Goal: Task Accomplishment & Management: Complete application form

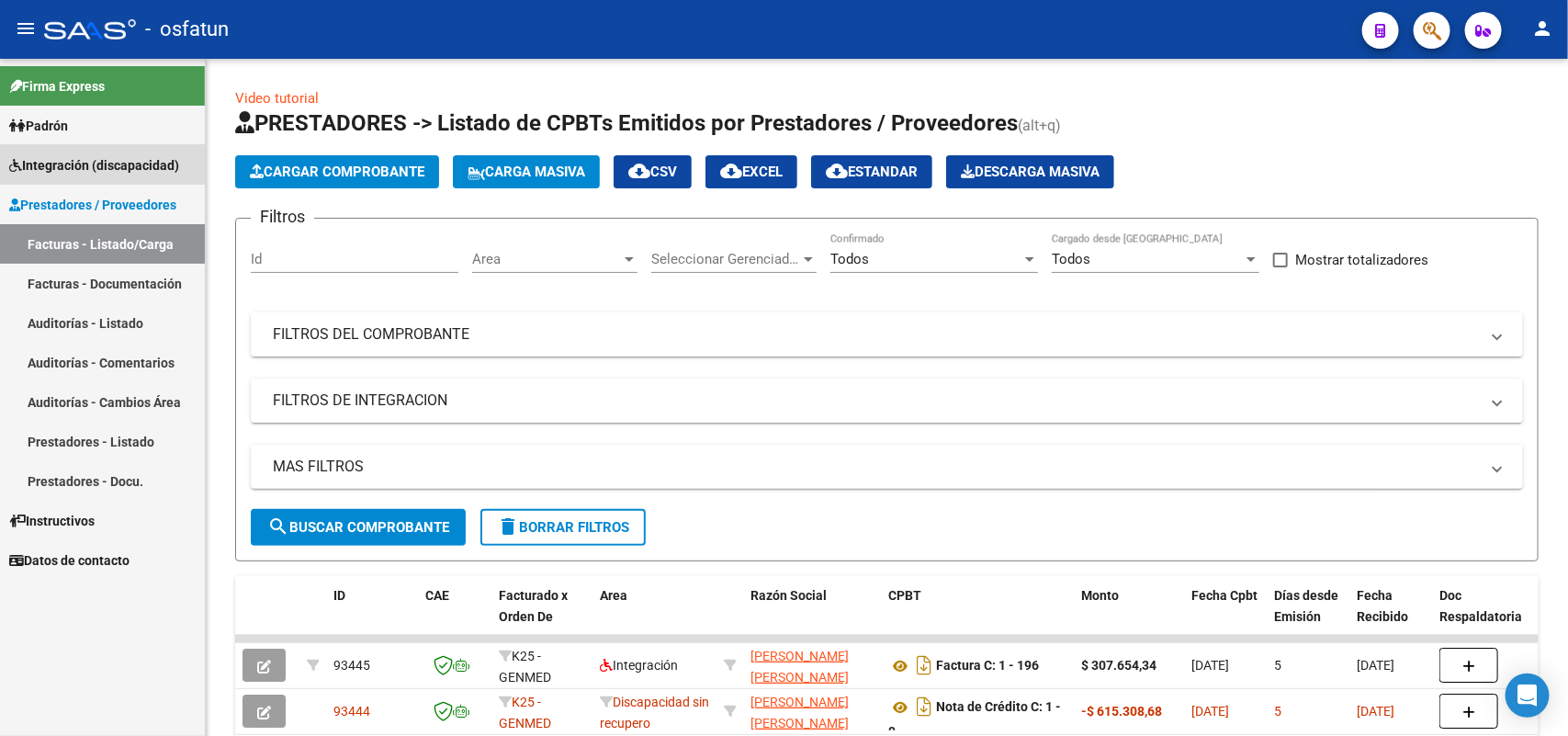
click at [70, 158] on span "Integración (discapacidad)" at bounding box center [94, 165] width 170 height 20
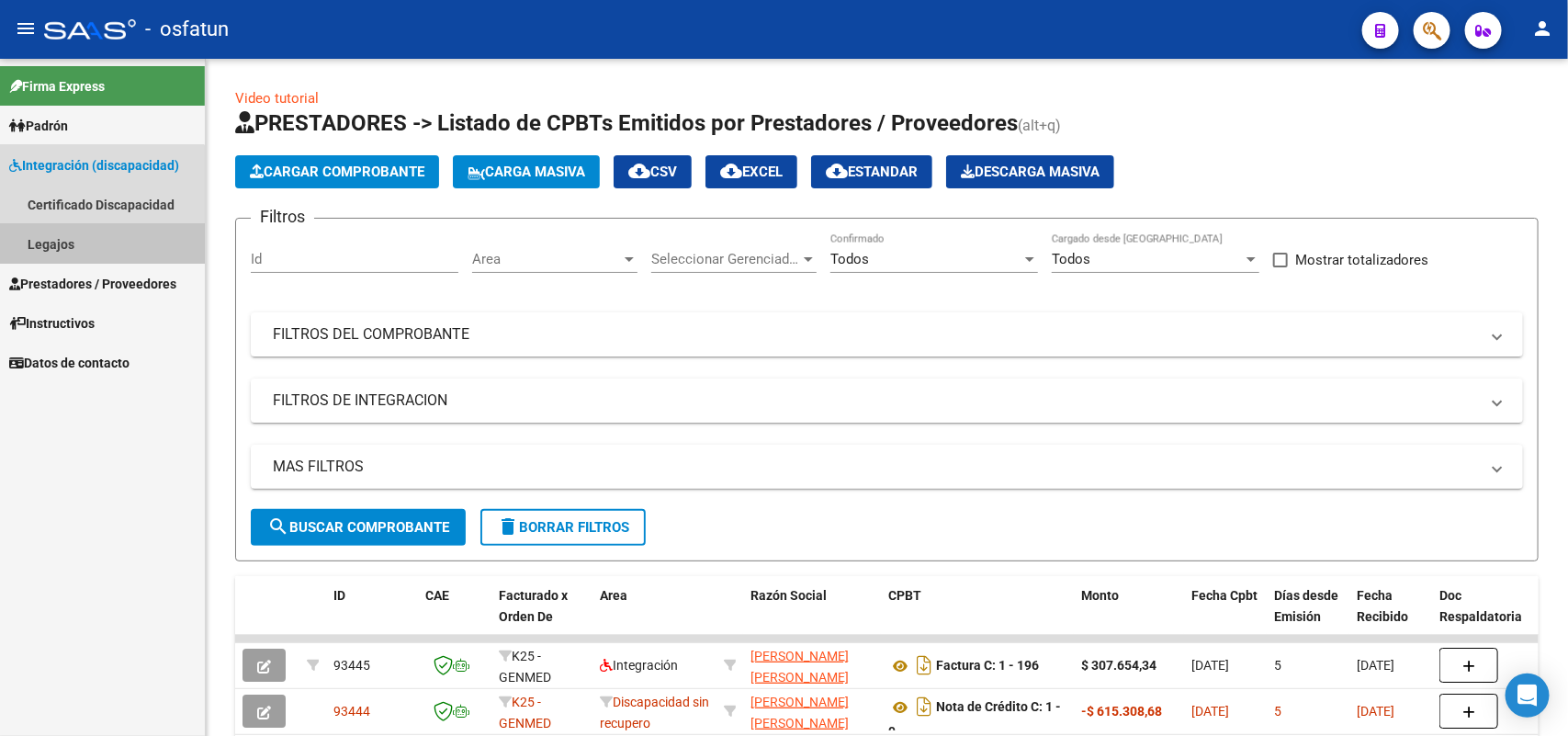
click at [48, 241] on link "Legajos" at bounding box center [102, 243] width 205 height 39
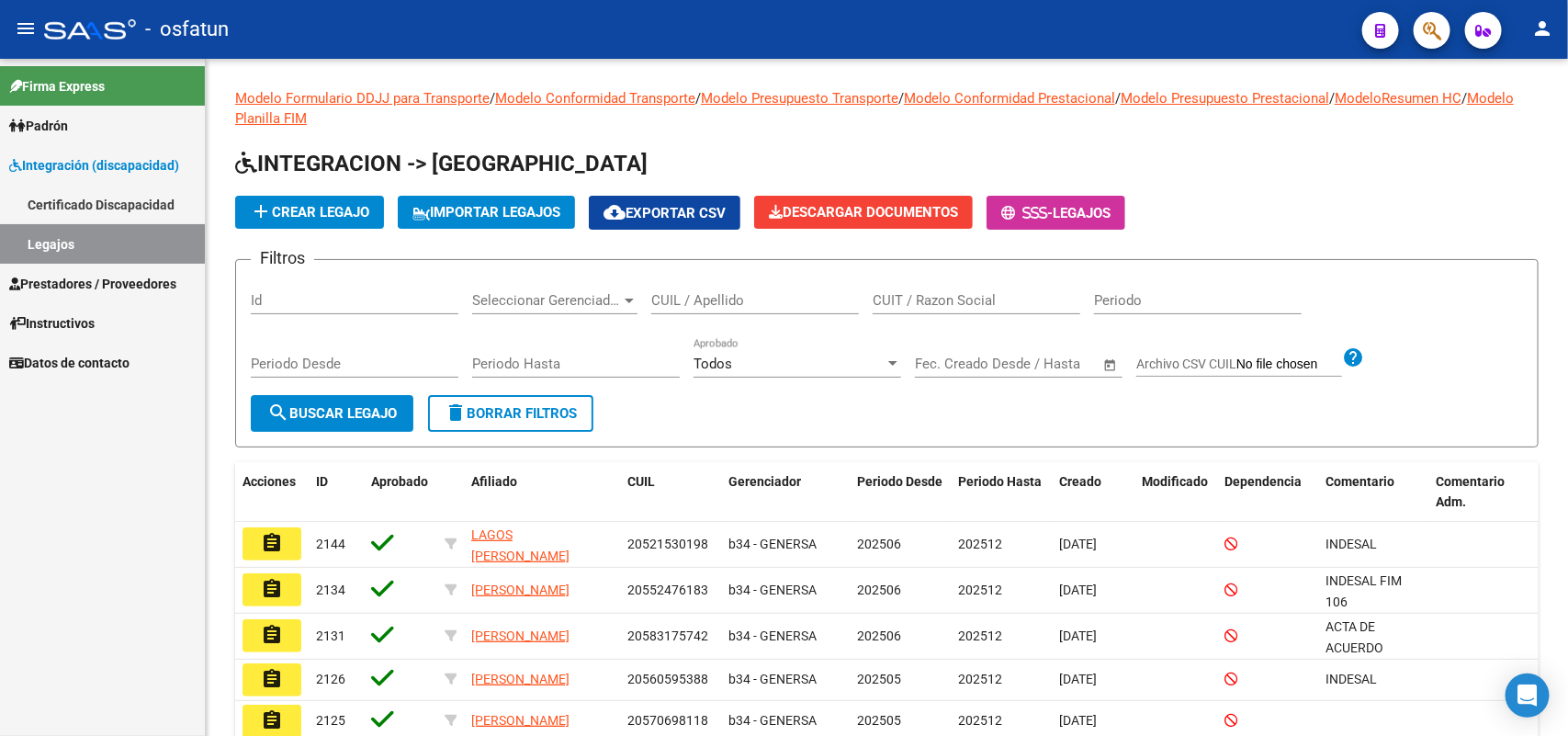
click at [56, 167] on span "Integración (discapacidad)" at bounding box center [94, 165] width 170 height 20
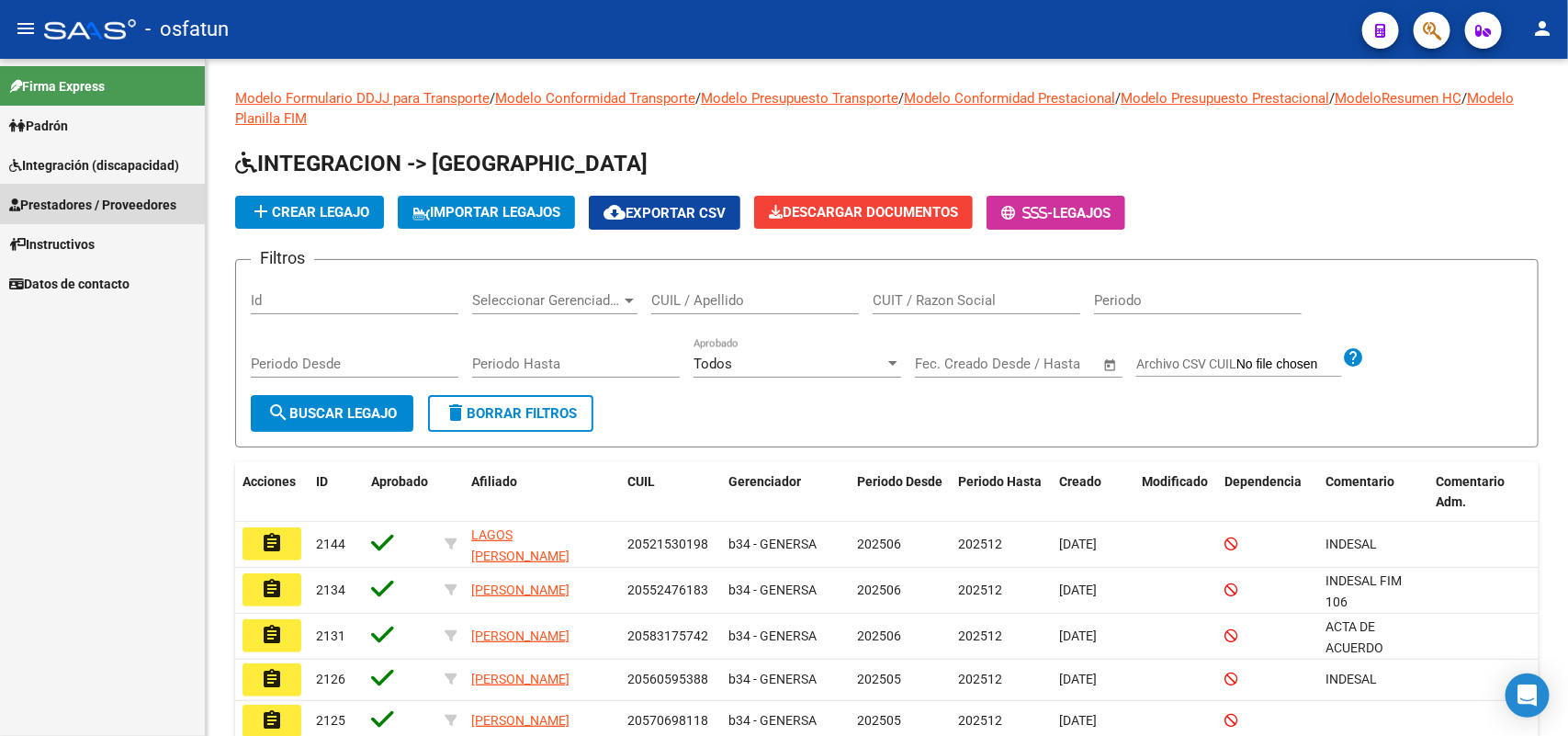
click at [63, 194] on span "Prestadores / Proveedores" at bounding box center [93, 204] width 167 height 20
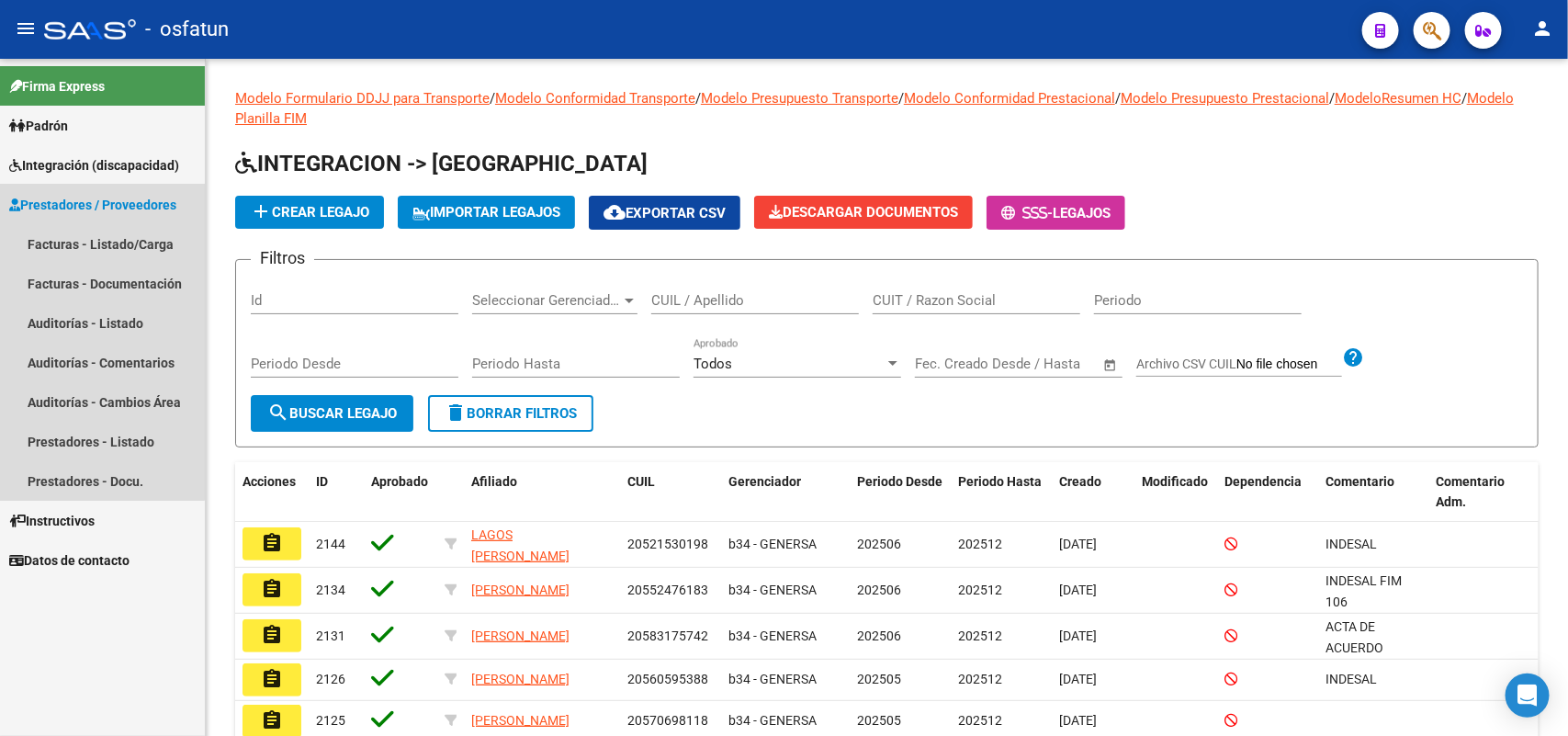
click at [76, 194] on span "Prestadores / Proveedores" at bounding box center [93, 204] width 167 height 20
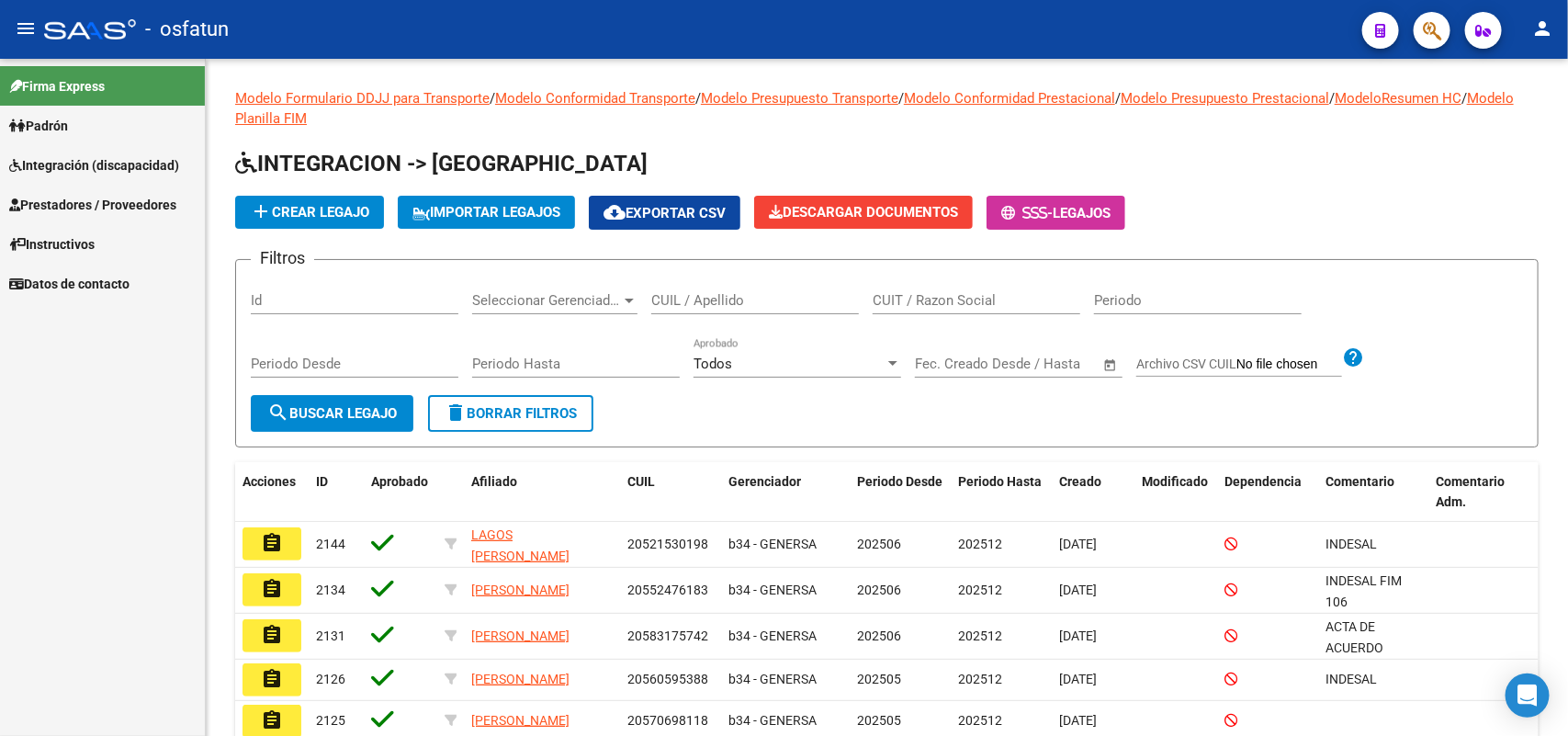
click at [69, 161] on span "Integración (discapacidad)" at bounding box center [94, 165] width 170 height 20
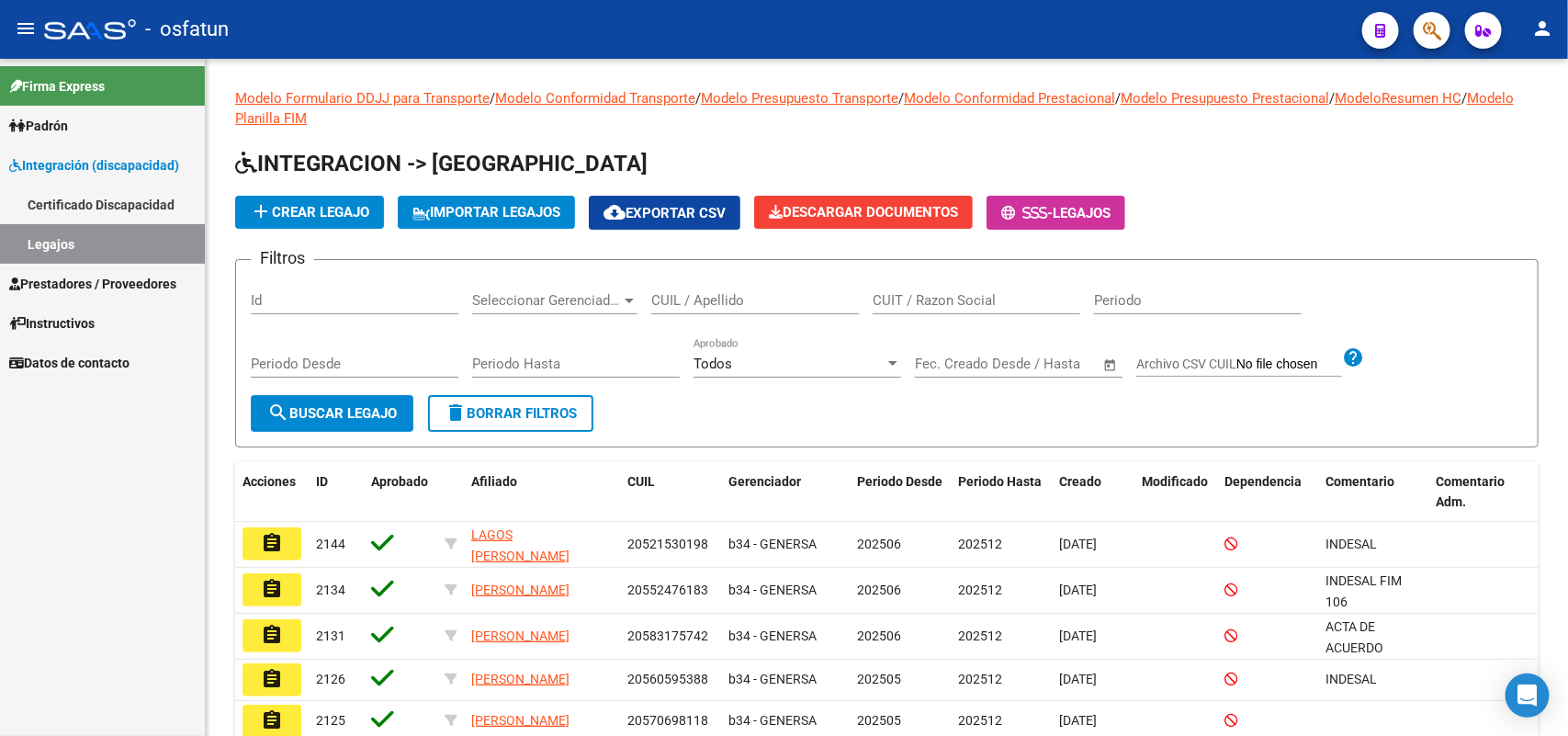
click at [89, 195] on link "Certificado Discapacidad" at bounding box center [102, 204] width 205 height 39
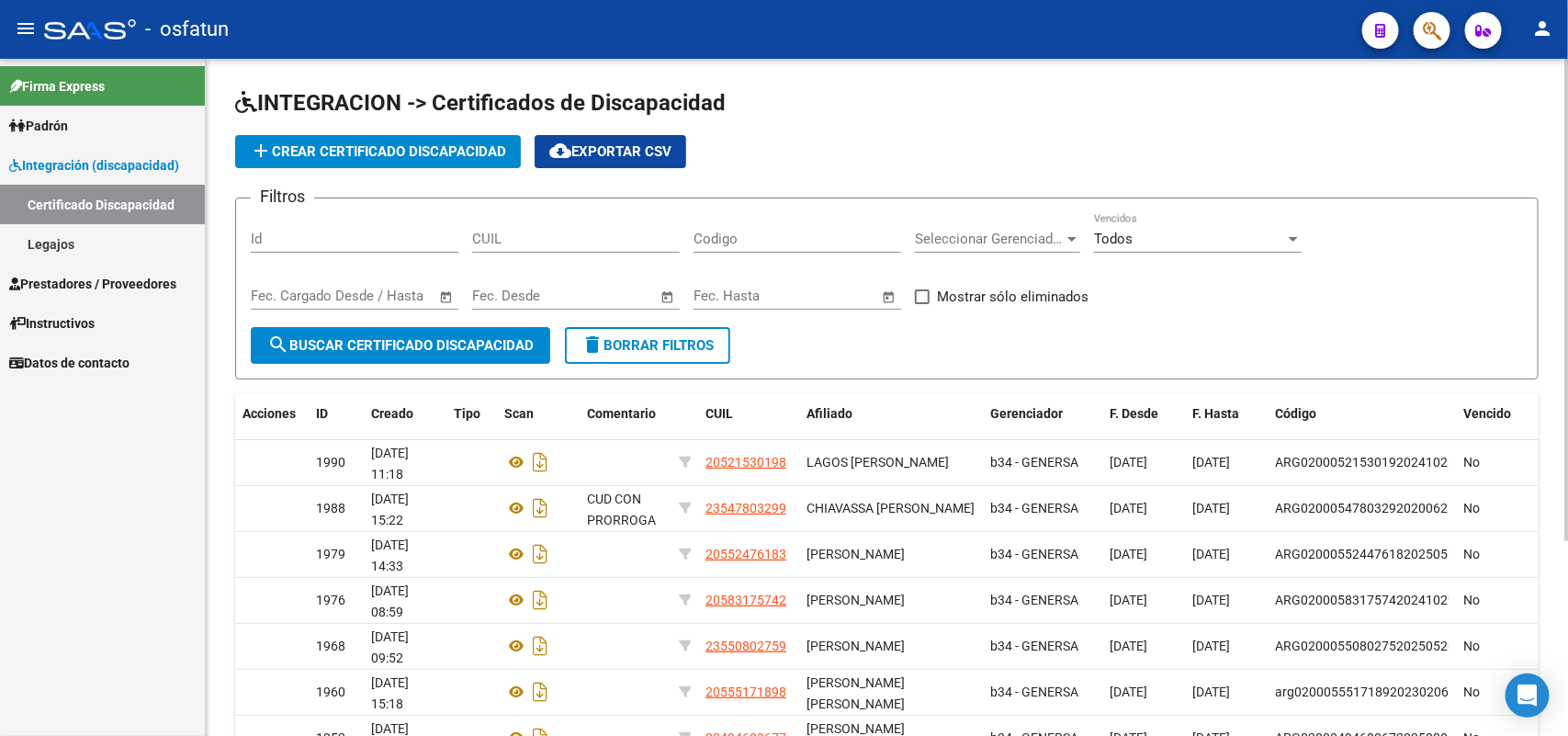
click at [806, 156] on div "add Crear Certificado Discapacidad cloud_download Exportar CSV" at bounding box center [886, 151] width 1303 height 33
click at [304, 244] on input "Id" at bounding box center [355, 239] width 208 height 16
type input "1977"
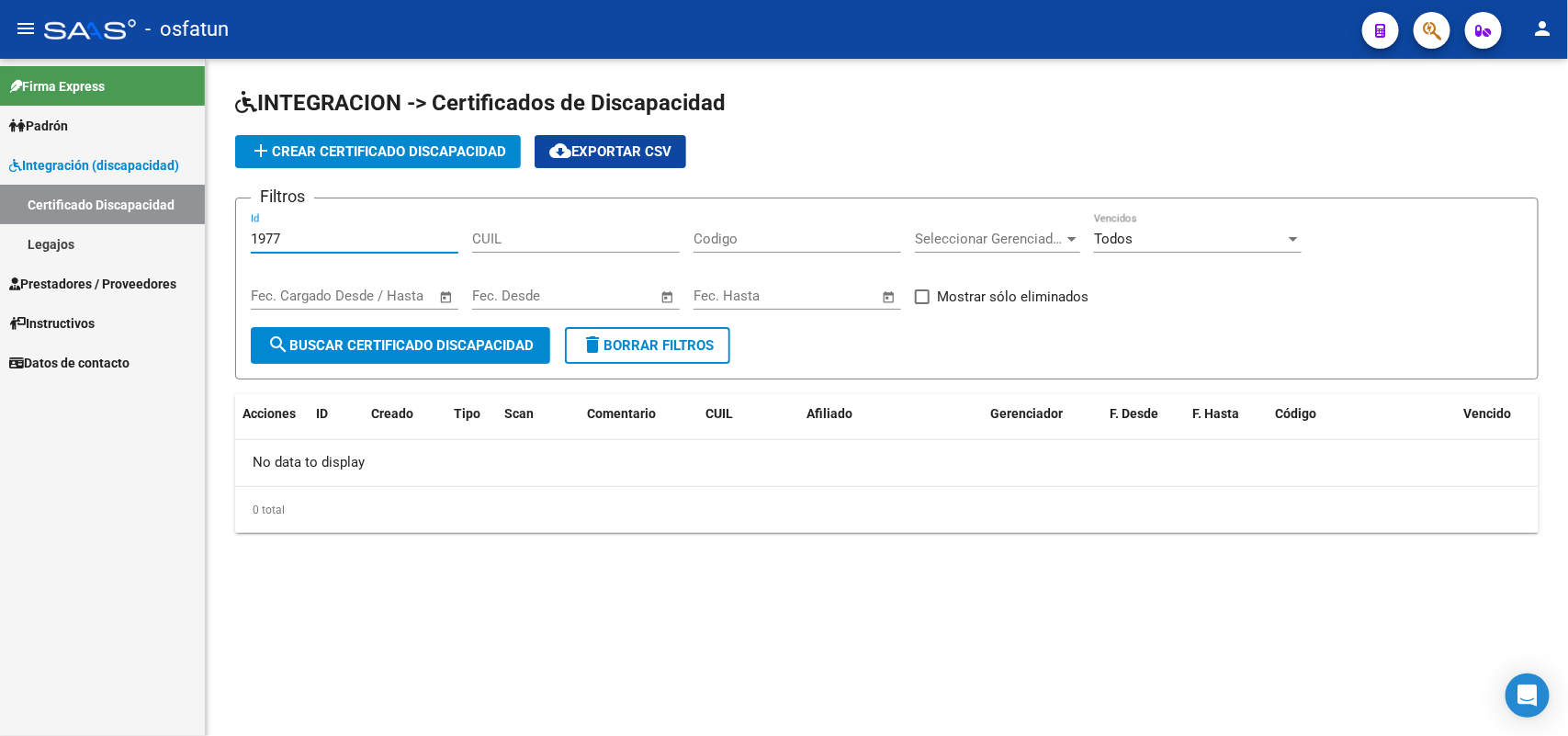
drag, startPoint x: 280, startPoint y: 234, endPoint x: 190, endPoint y: 226, distance: 90.4
click at [190, 226] on mat-sidenav-container "Firma Express [PERSON_NAME] Cambios de Gerenciador [PERSON_NAME] Ágil Análisis …" at bounding box center [784, 397] width 1568 height 677
click at [566, 237] on input "CUIL" at bounding box center [576, 239] width 208 height 16
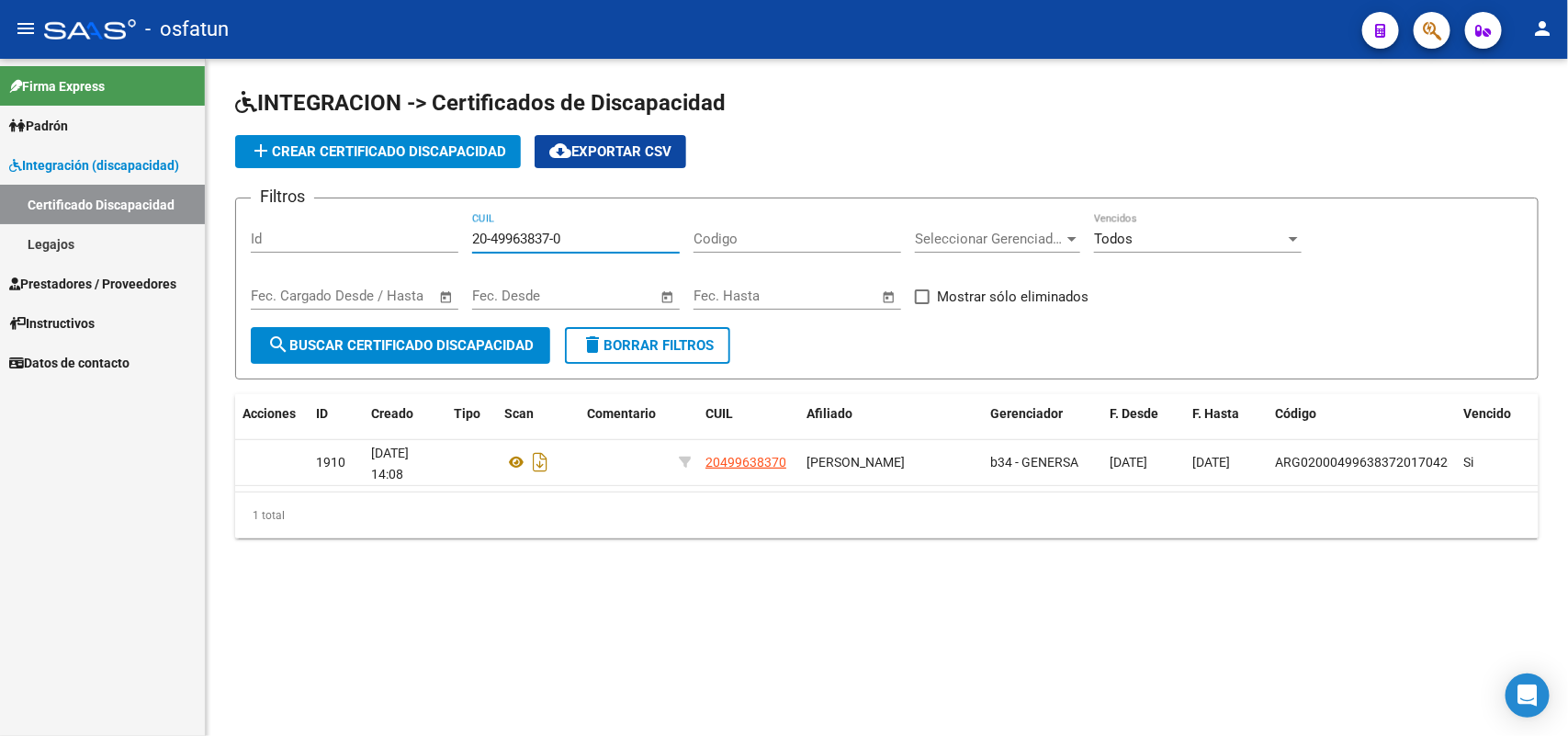
type input "20-49963837-0"
click at [425, 159] on button "add Crear Certificado Discapacidad" at bounding box center [377, 151] width 286 height 33
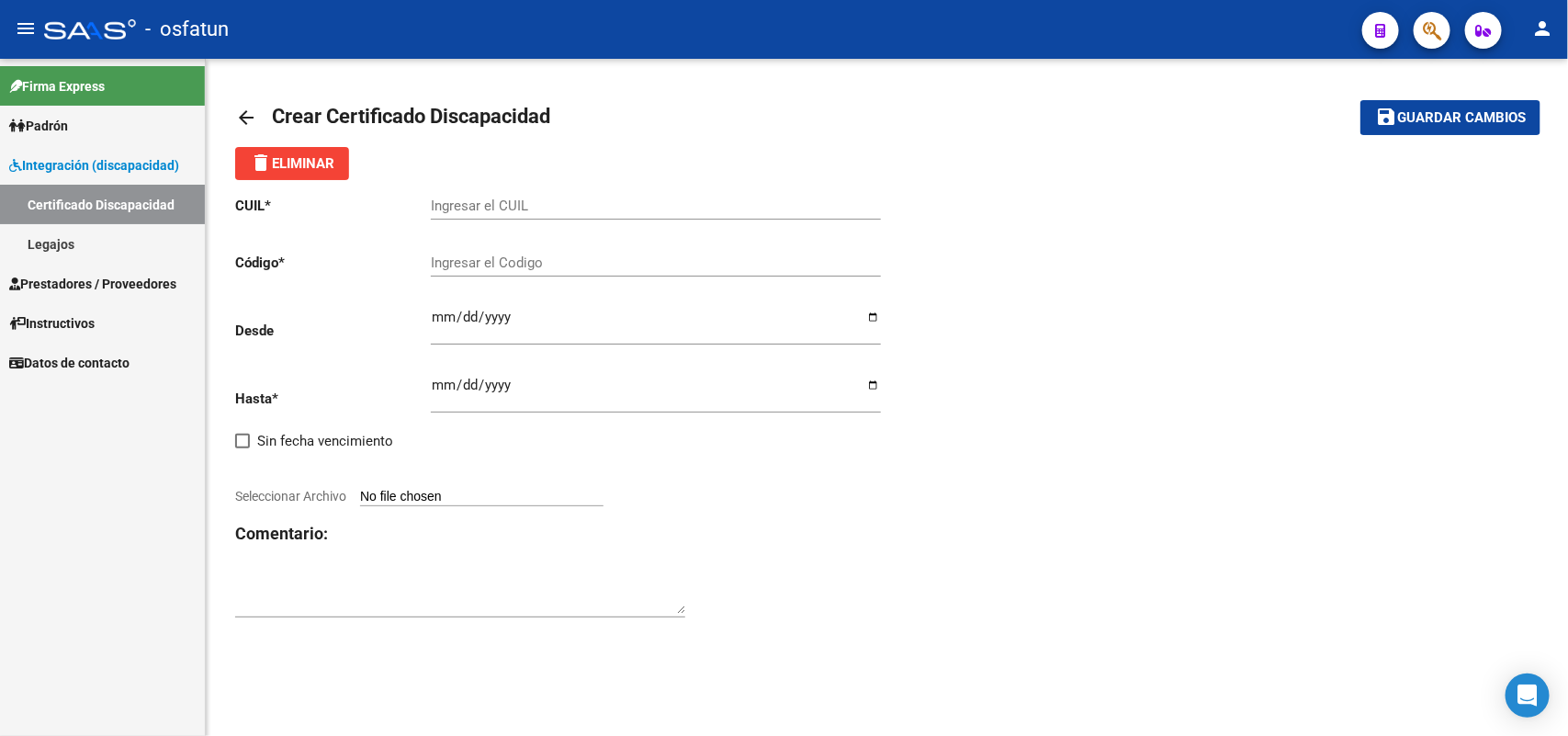
click at [492, 205] on input "Ingresar el CUIL" at bounding box center [656, 205] width 450 height 16
type input "20-49963837-0"
click at [511, 258] on input "Ingresar el Codigo" at bounding box center [656, 262] width 450 height 16
type input "ARG02-000499638372025072920280729COR467"
click at [438, 314] on input "Ingresar fec. Desde" at bounding box center [656, 324] width 450 height 30
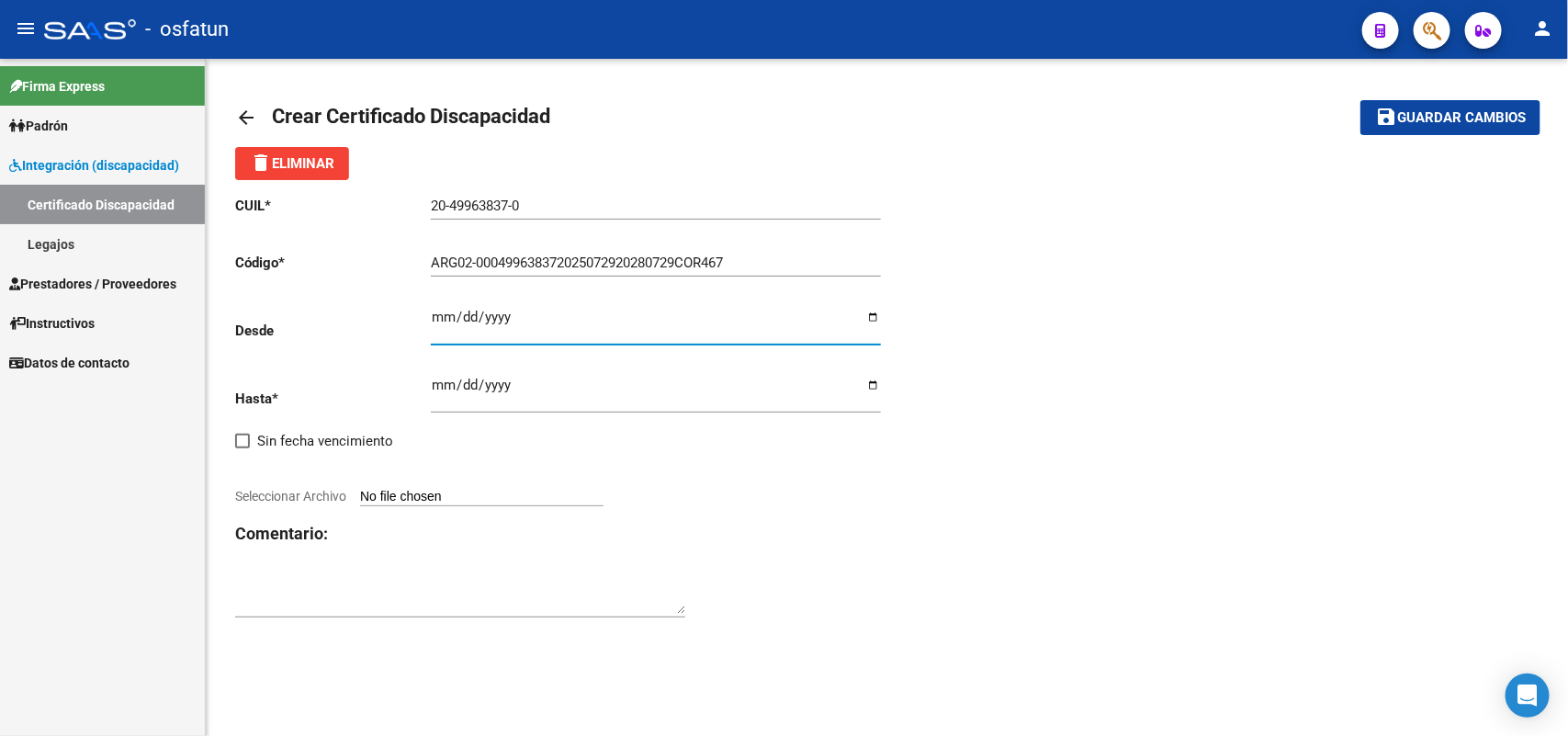
click at [438, 378] on input "Ingresar fec. Hasta" at bounding box center [656, 392] width 450 height 30
click at [438, 315] on input "[DATE]" at bounding box center [656, 324] width 450 height 30
type input "[DATE]"
click at [442, 388] on input "Ingresar fec. Hasta" at bounding box center [656, 392] width 450 height 30
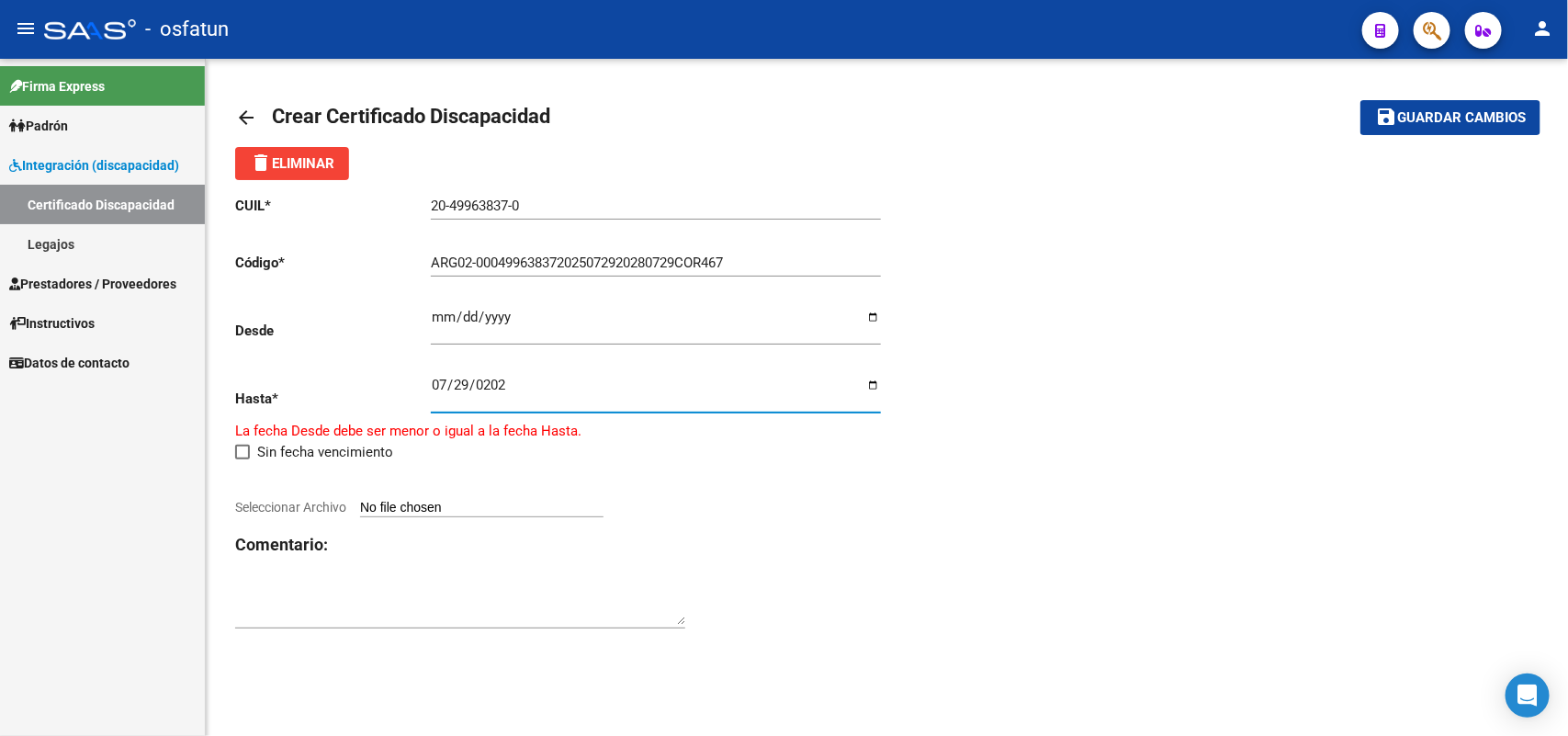
type input "[DATE]"
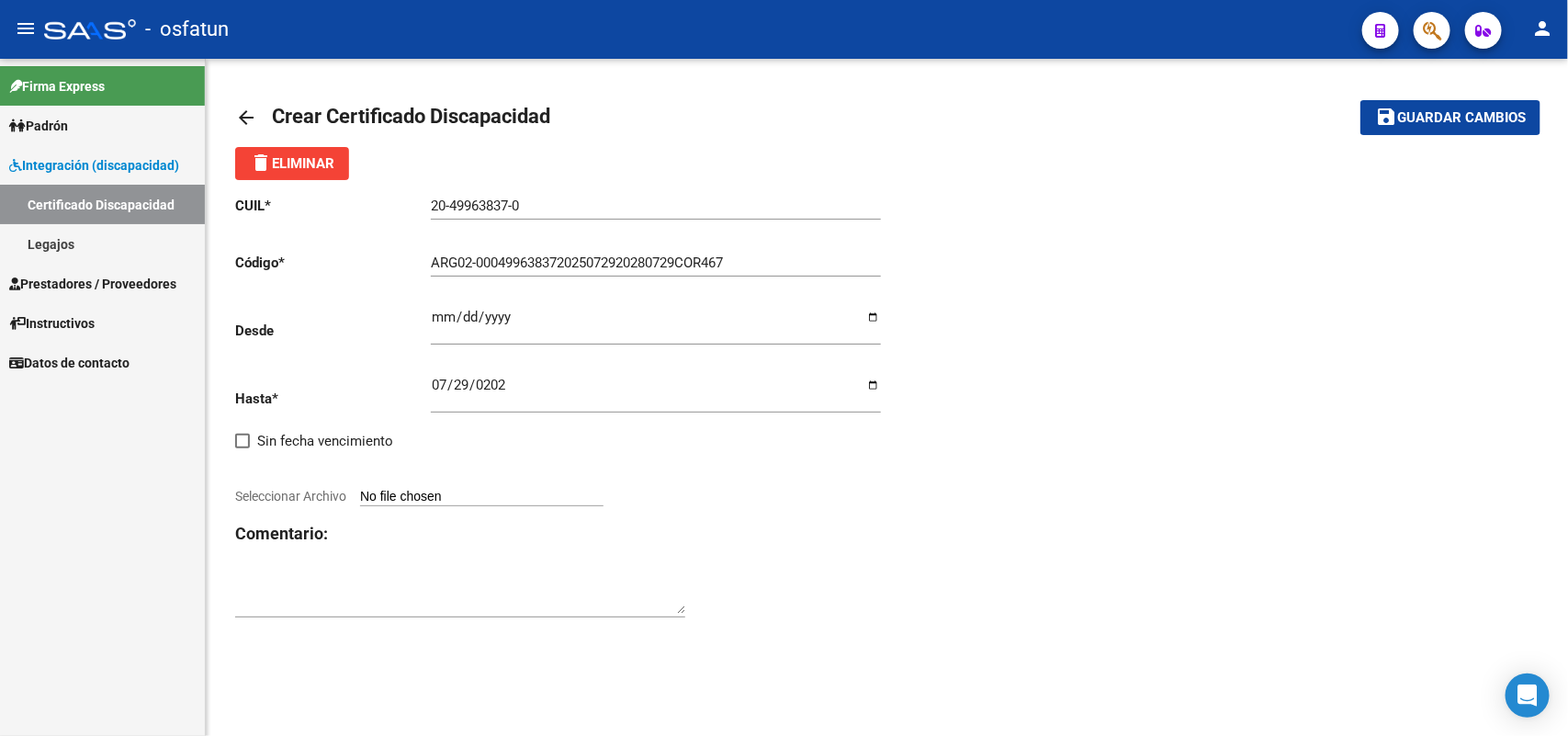
click at [498, 488] on app-file-uploader "Seleccionar Archivo" at bounding box center [426, 495] width 383 height 16
click at [427, 489] on input "Seleccionar Archivo" at bounding box center [481, 497] width 243 height 17
type input "C:\fakepath\certificado_cud_49963837.pdf"
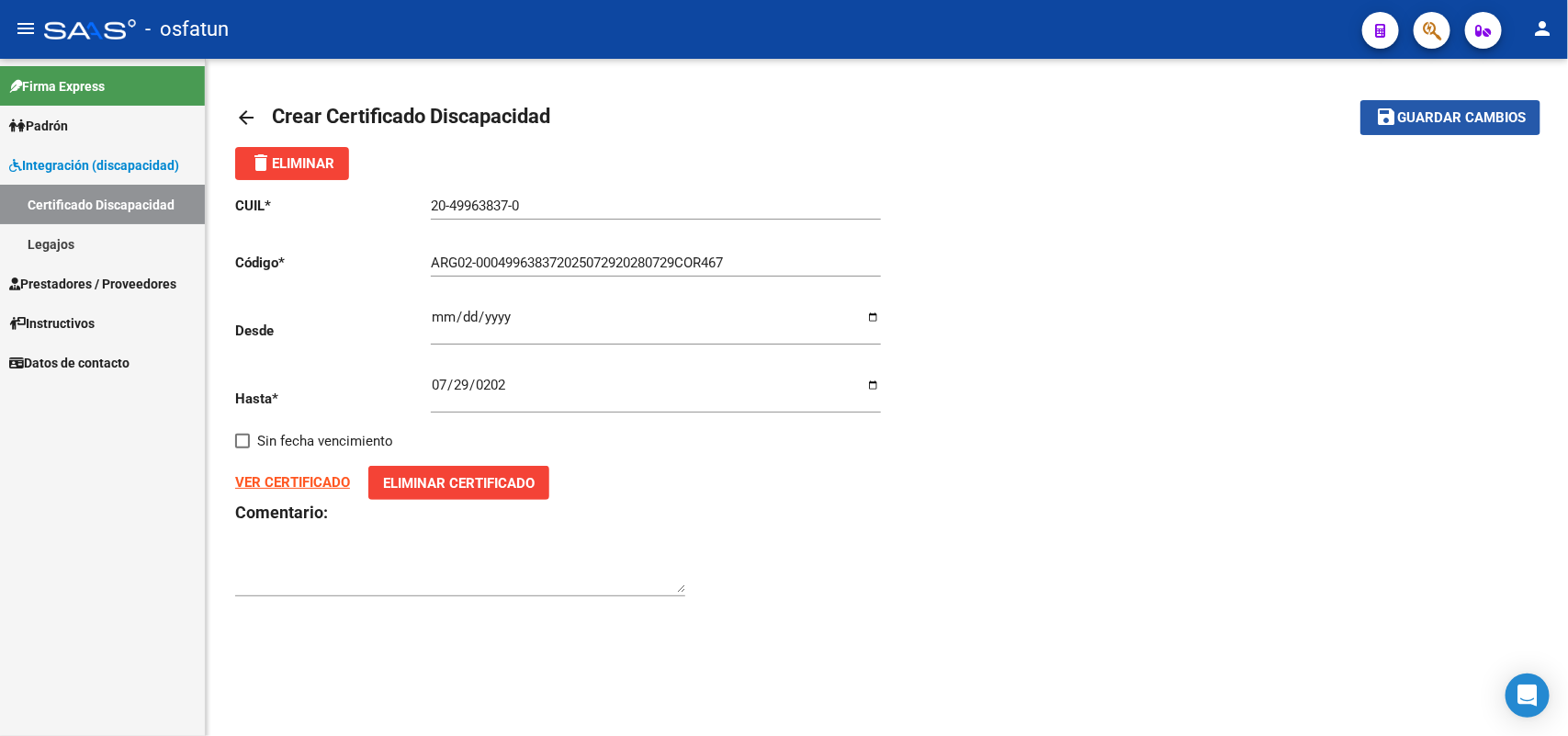
click at [1420, 119] on span "Guardar cambios" at bounding box center [1461, 118] width 129 height 16
click at [240, 112] on mat-icon "arrow_back" at bounding box center [245, 117] width 22 height 22
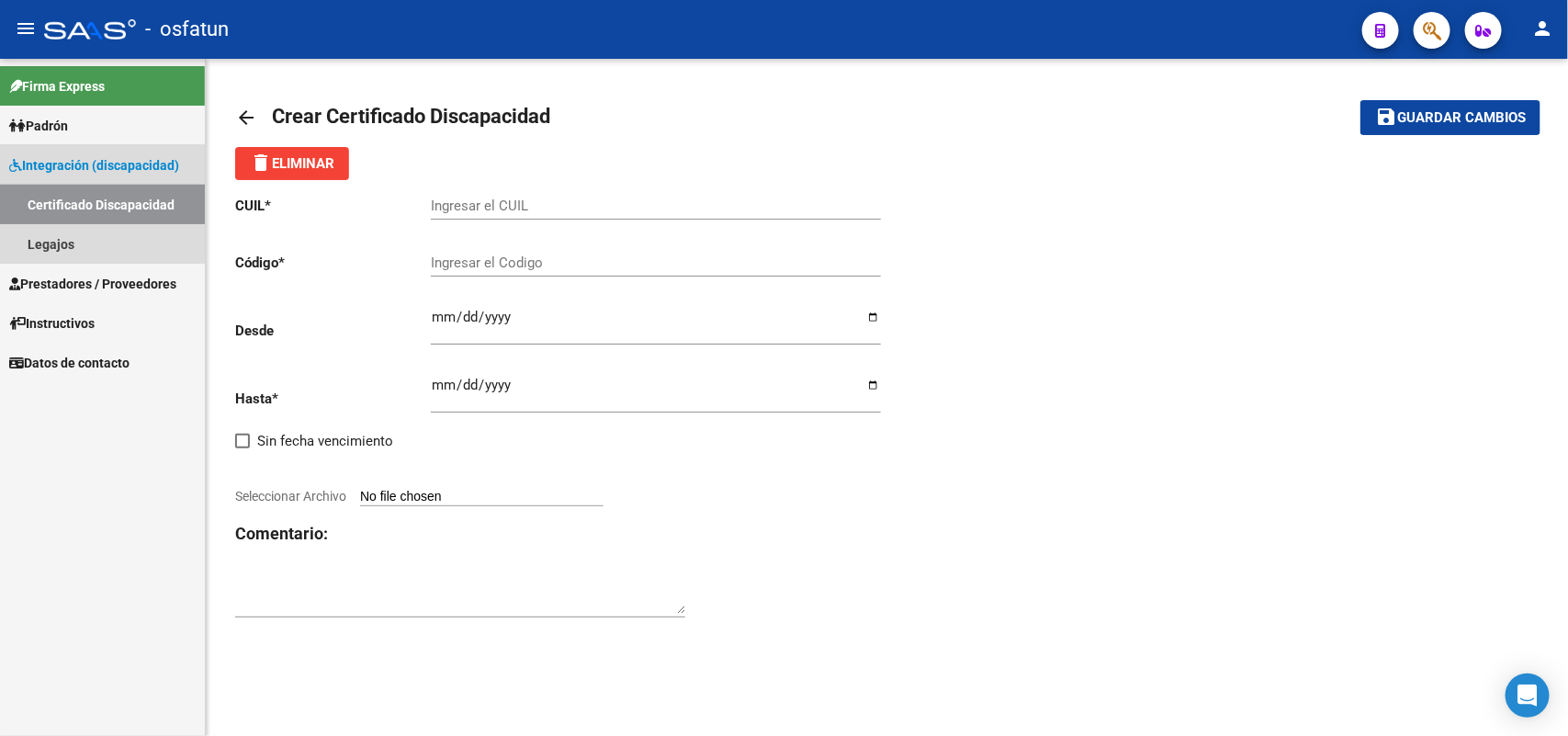
click at [65, 197] on link "Certificado Discapacidad" at bounding box center [102, 204] width 205 height 39
